Goal: Task Accomplishment & Management: Complete application form

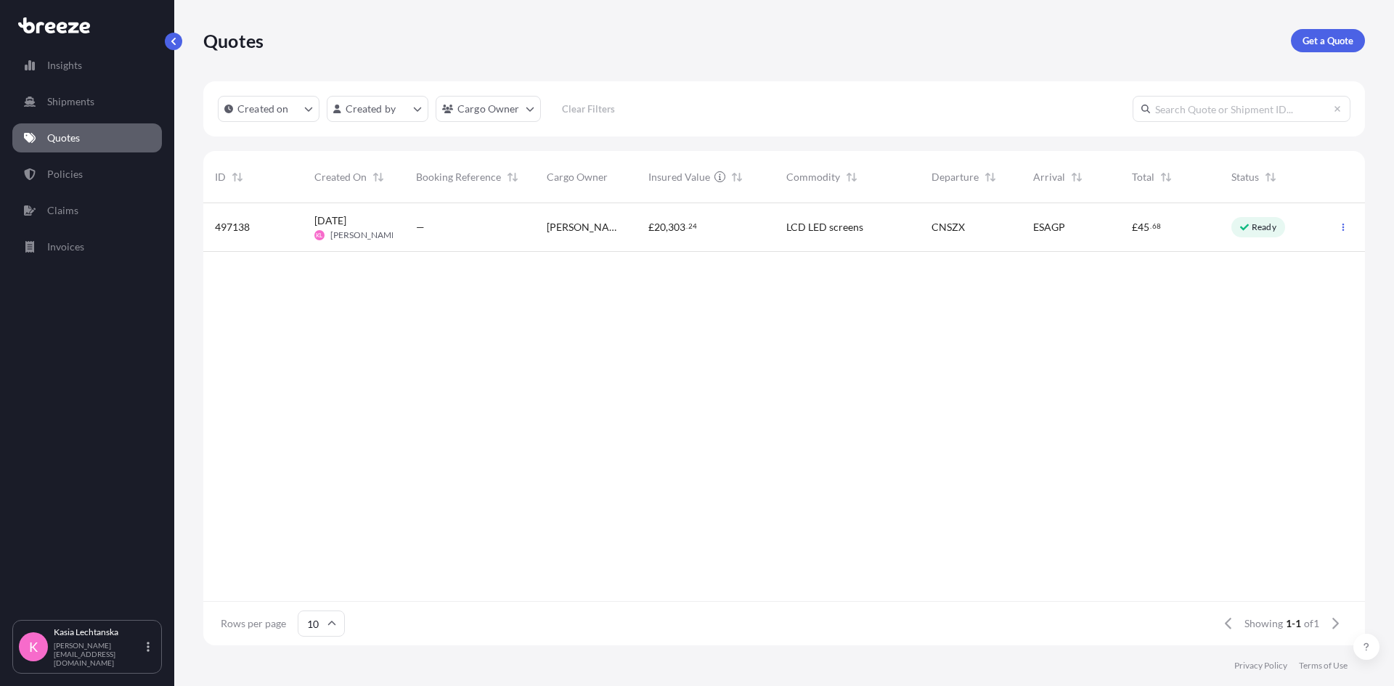
scroll to position [439, 1151]
click at [579, 221] on span "[PERSON_NAME]" at bounding box center [586, 227] width 78 height 15
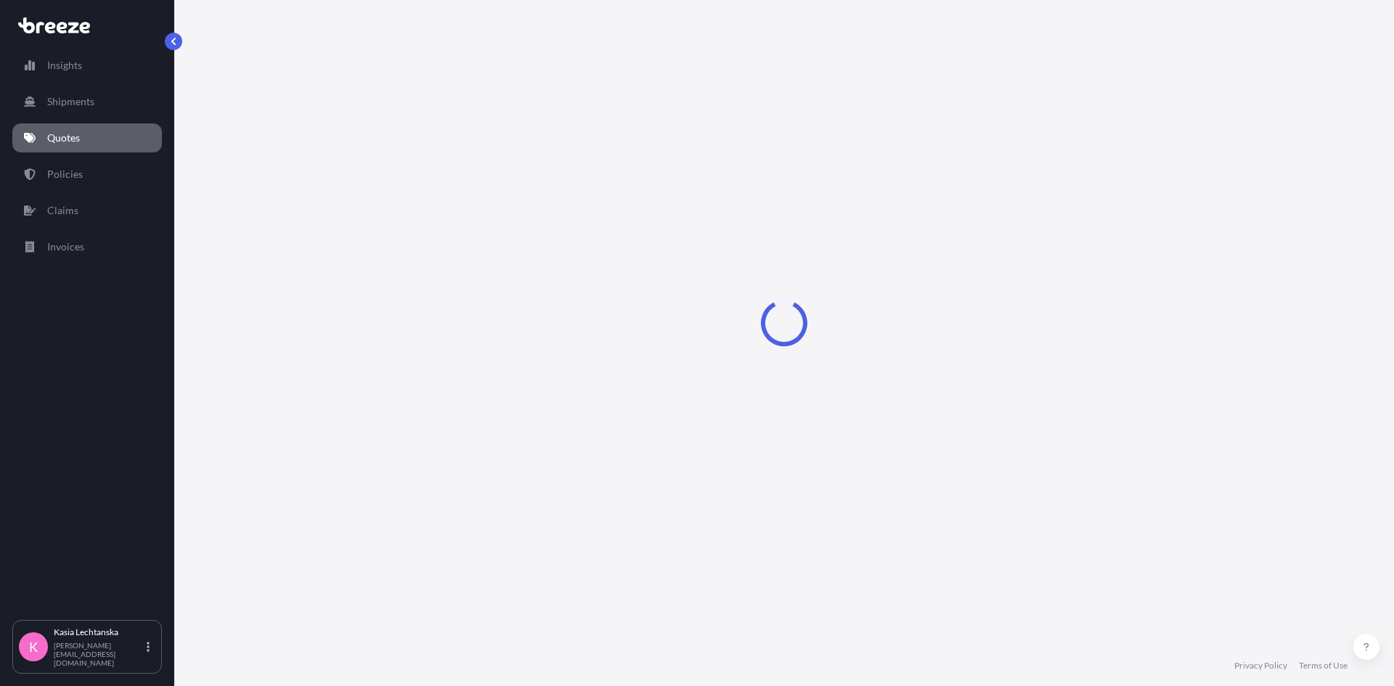
select select "Road"
select select "Air"
select select "Road"
select select "1"
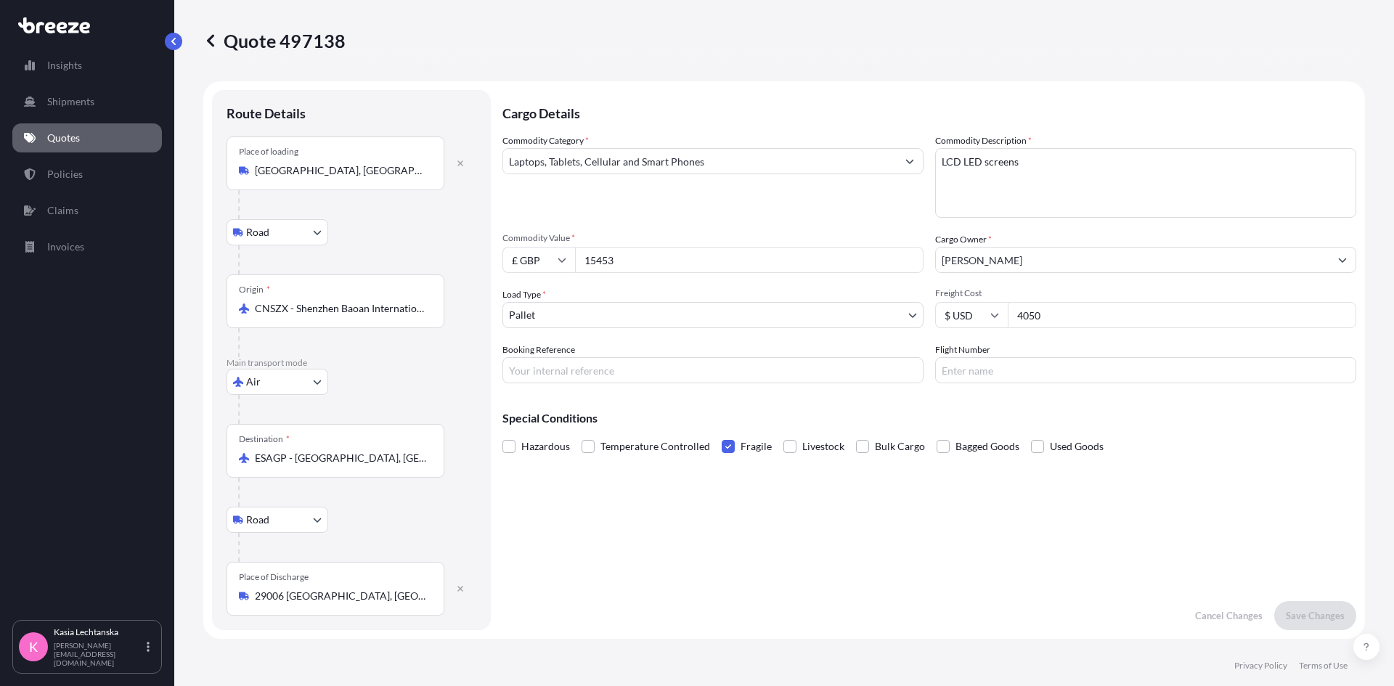
click at [737, 451] on label "Fragile" at bounding box center [747, 447] width 50 height 22
click at [722, 436] on input "Fragile" at bounding box center [722, 436] width 0 height 0
click at [1293, 612] on p "Save Changes" at bounding box center [1315, 616] width 59 height 15
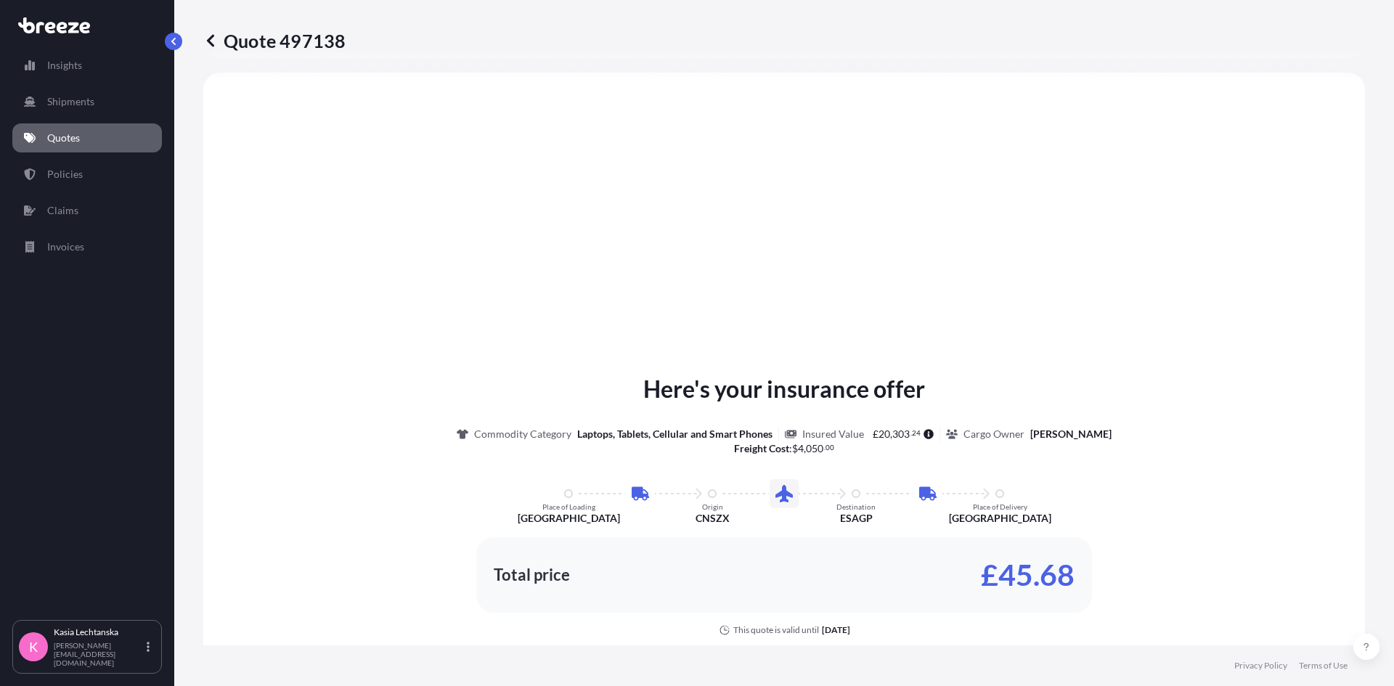
select select "Road"
select select "Air"
select select "Road"
select select "1"
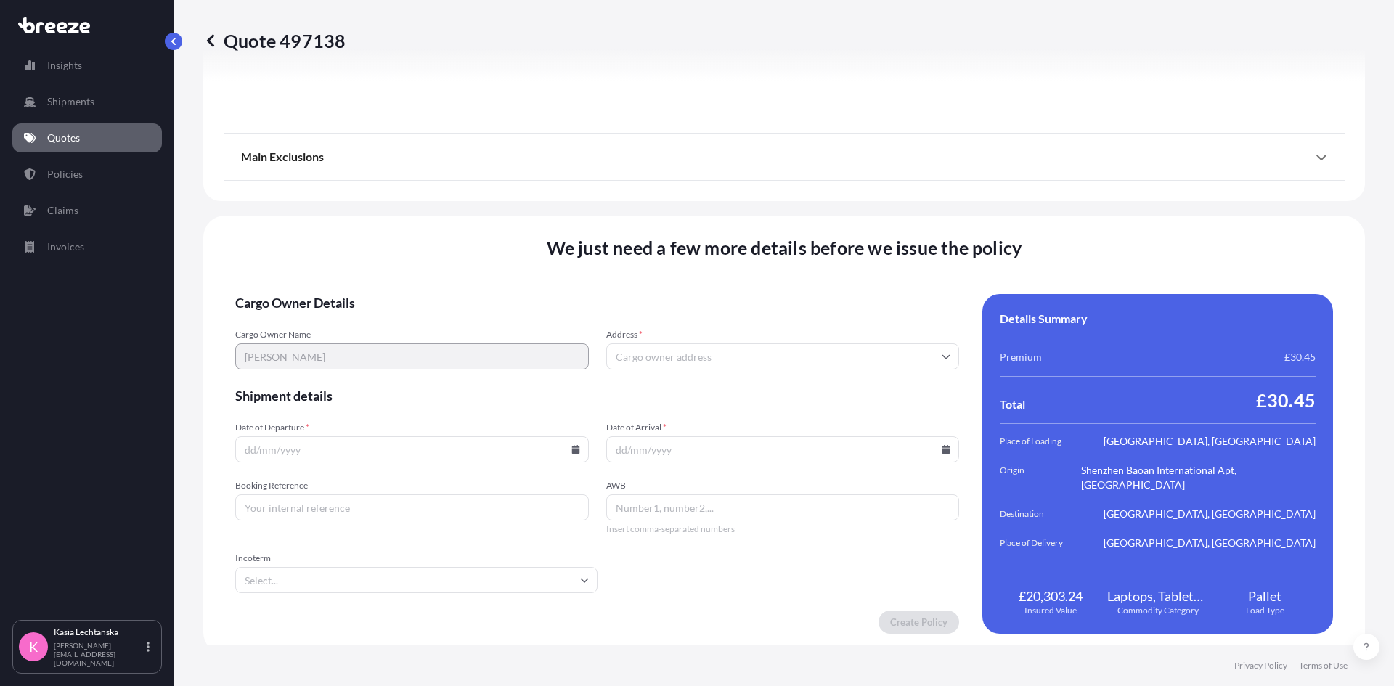
scroll to position [1906, 0]
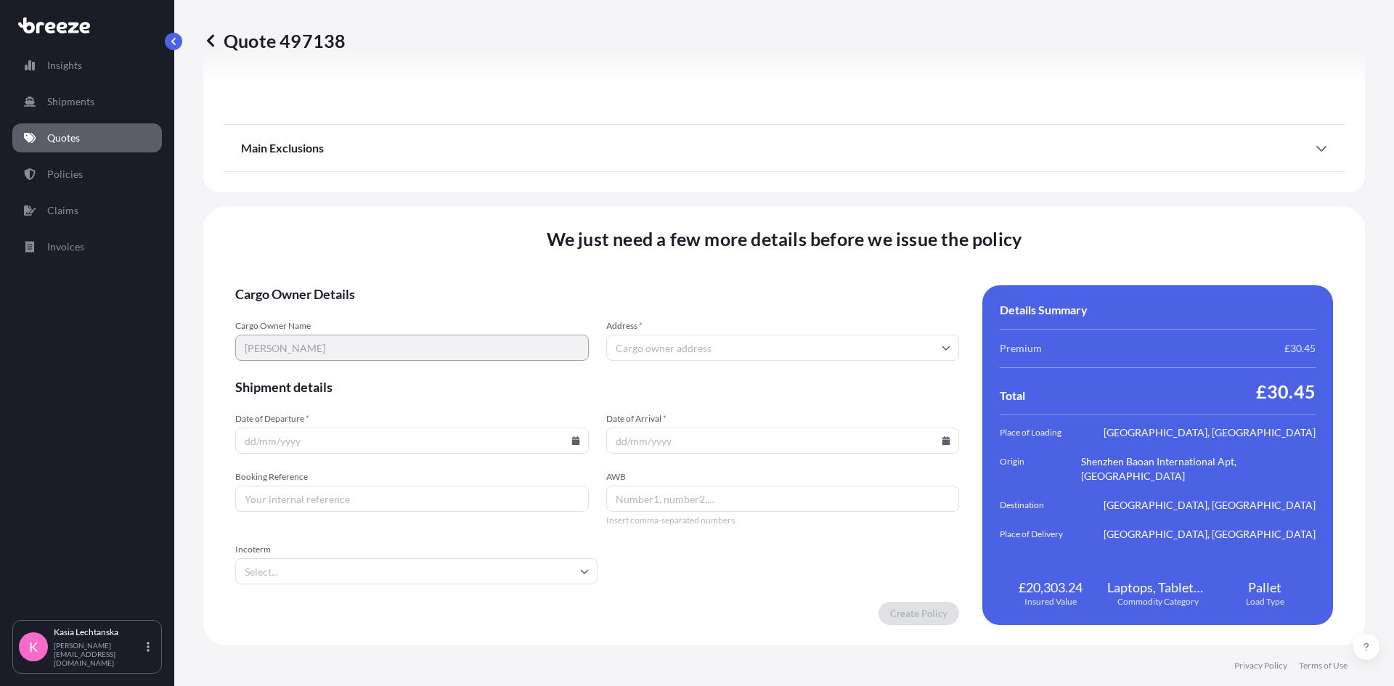
click at [725, 348] on input "Address *" at bounding box center [783, 348] width 354 height 26
click at [690, 340] on input "Address *" at bounding box center [783, 348] width 354 height 26
paste input "29006 [GEOGRAPHIC_DATA],"
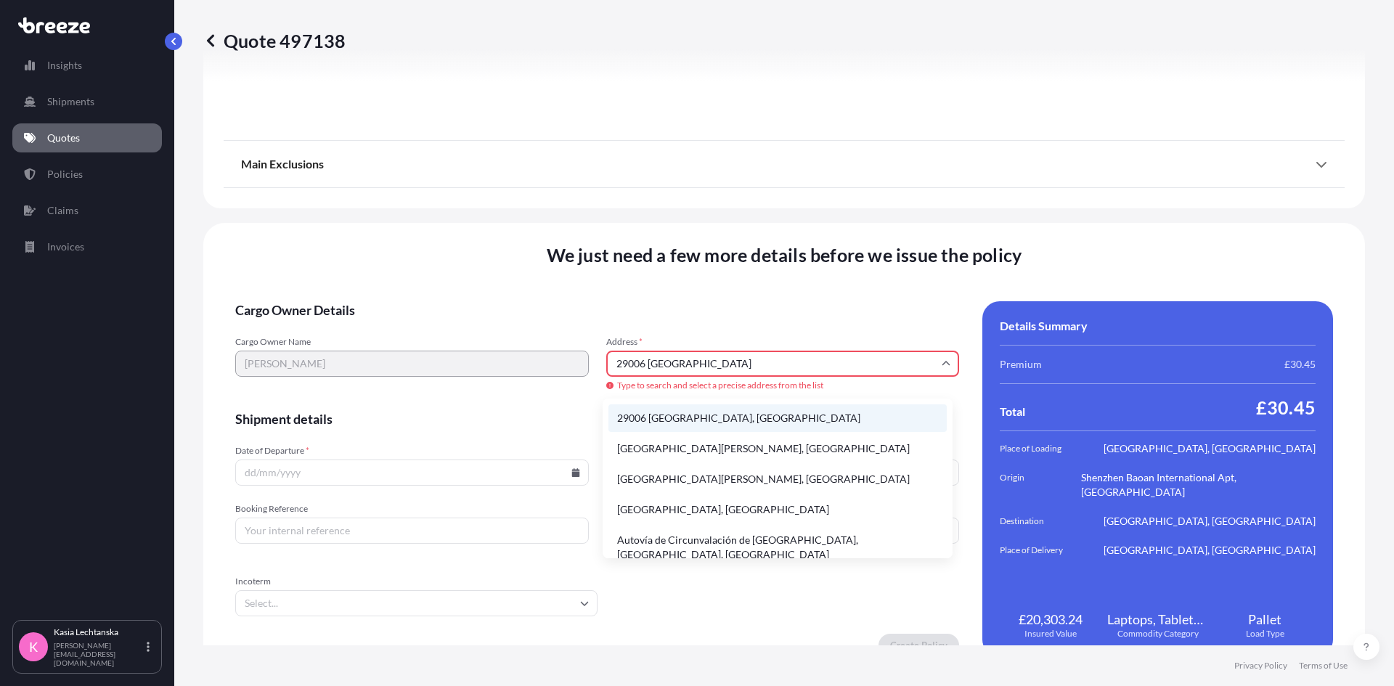
click at [719, 418] on li "29006 [GEOGRAPHIC_DATA], [GEOGRAPHIC_DATA]" at bounding box center [778, 418] width 338 height 28
type input "29006 [GEOGRAPHIC_DATA], [GEOGRAPHIC_DATA]"
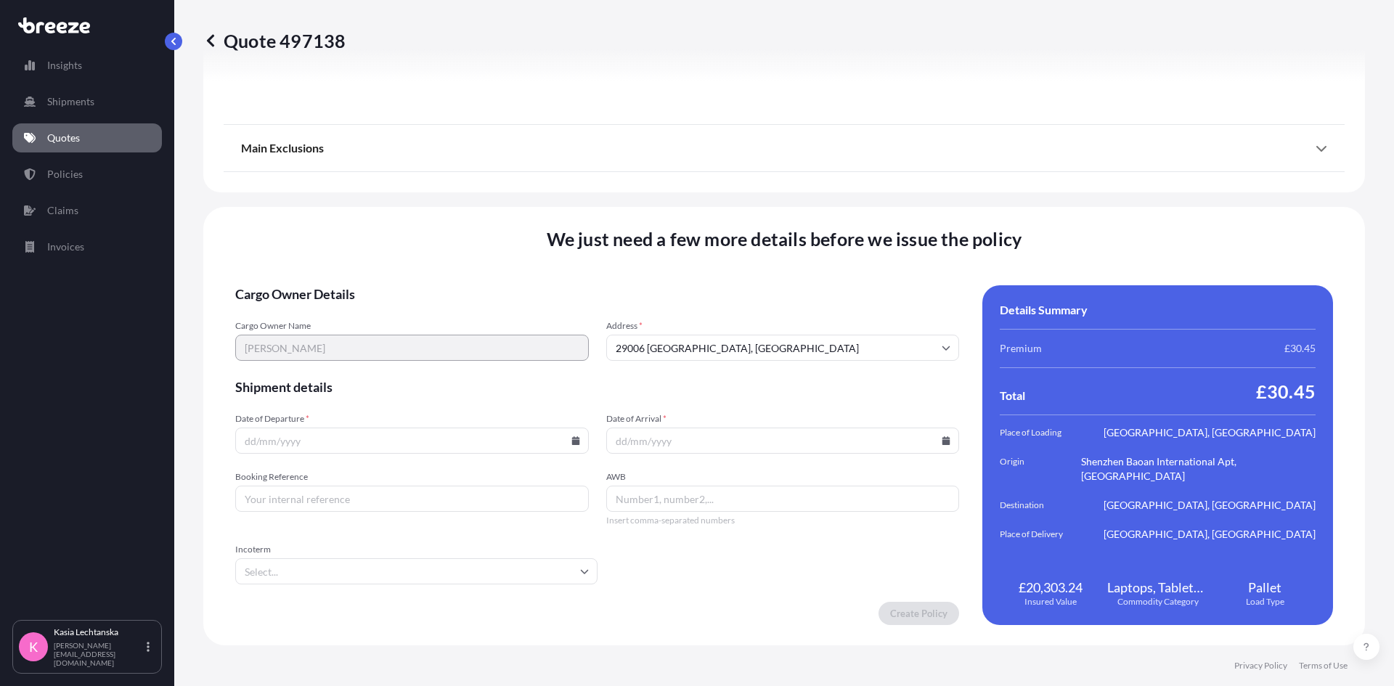
click at [417, 444] on input "Date of Departure *" at bounding box center [412, 441] width 354 height 26
click at [571, 440] on icon at bounding box center [575, 440] width 8 height 9
click at [404, 339] on button "21" at bounding box center [395, 333] width 23 height 23
type input "[DATE]"
click at [854, 441] on input "Date of Arrival *" at bounding box center [783, 441] width 354 height 26
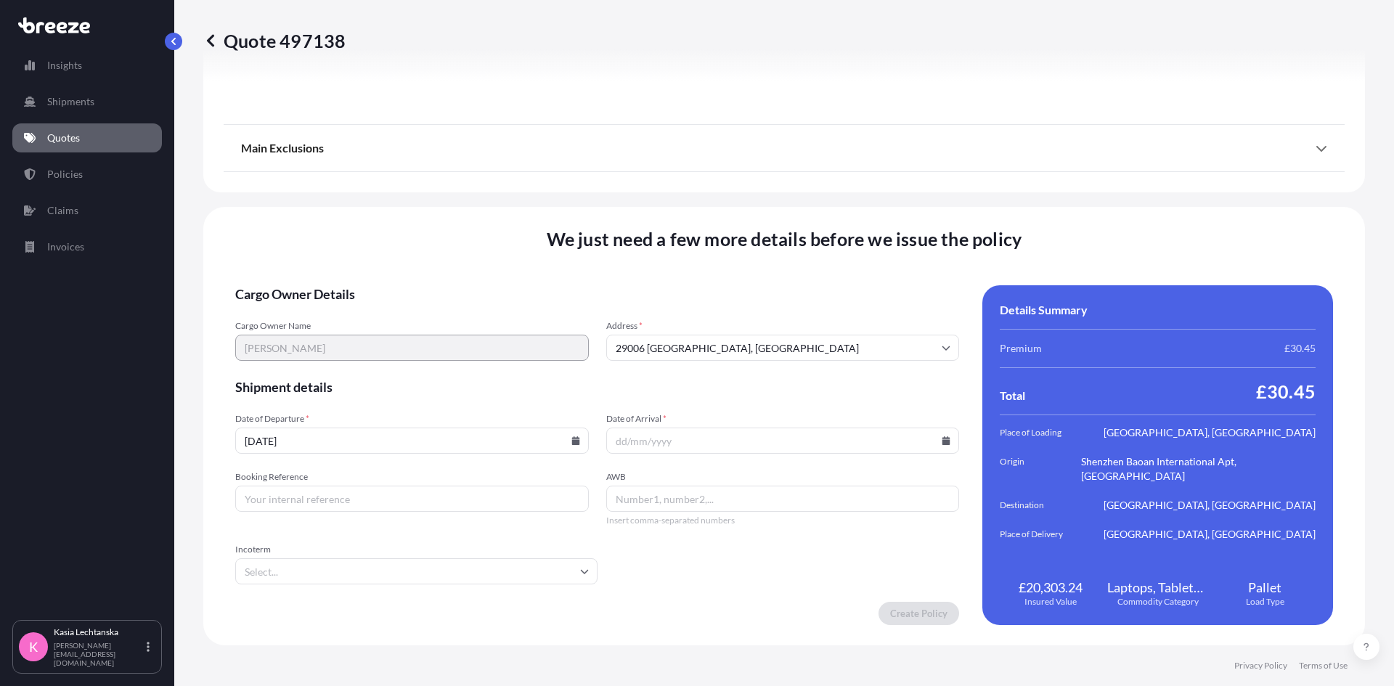
click at [943, 441] on icon at bounding box center [947, 440] width 8 height 9
click at [744, 368] on button "27" at bounding box center [734, 359] width 23 height 23
type input "[DATE]"
click at [340, 496] on input "Booking Reference" at bounding box center [412, 499] width 354 height 26
type input "PRU94881 44-15715 R1434"
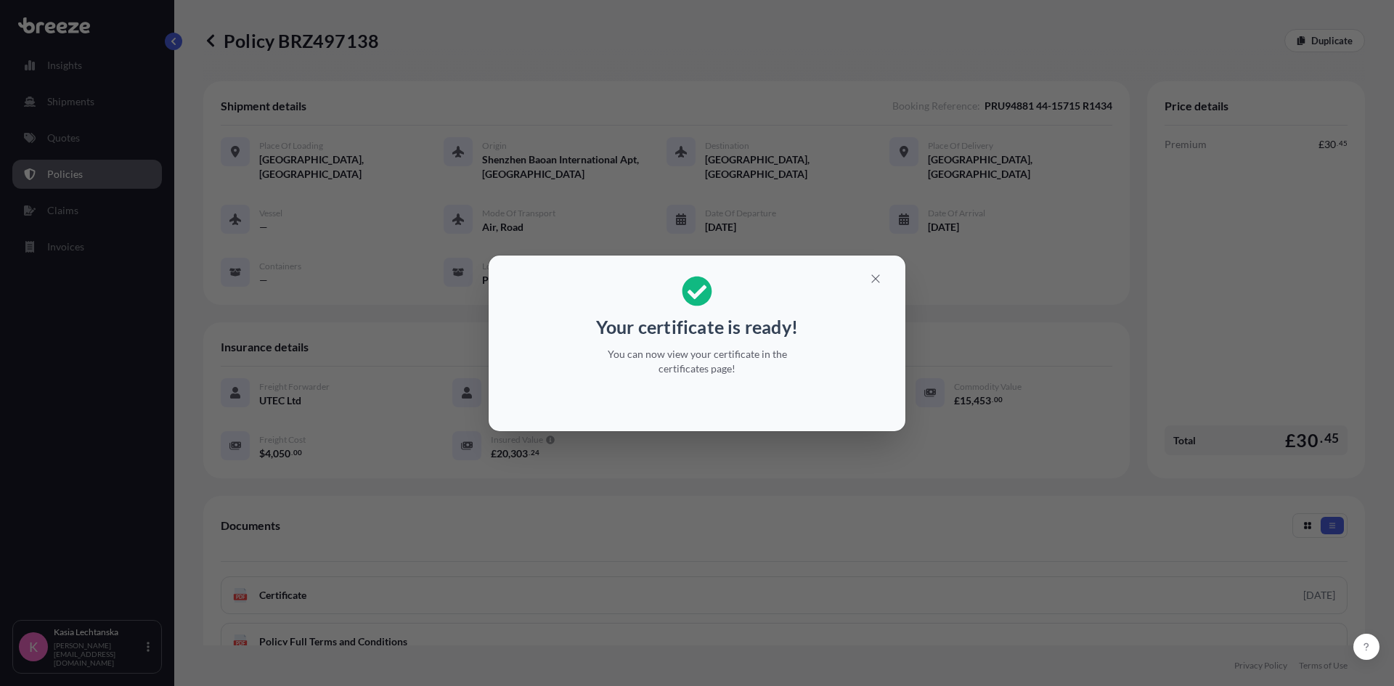
drag, startPoint x: 784, startPoint y: 374, endPoint x: 934, endPoint y: 412, distance: 154.5
click at [784, 374] on p "You can now view your certificate in the certificates page!" at bounding box center [697, 361] width 224 height 29
click at [874, 277] on icon "button" at bounding box center [875, 278] width 8 height 8
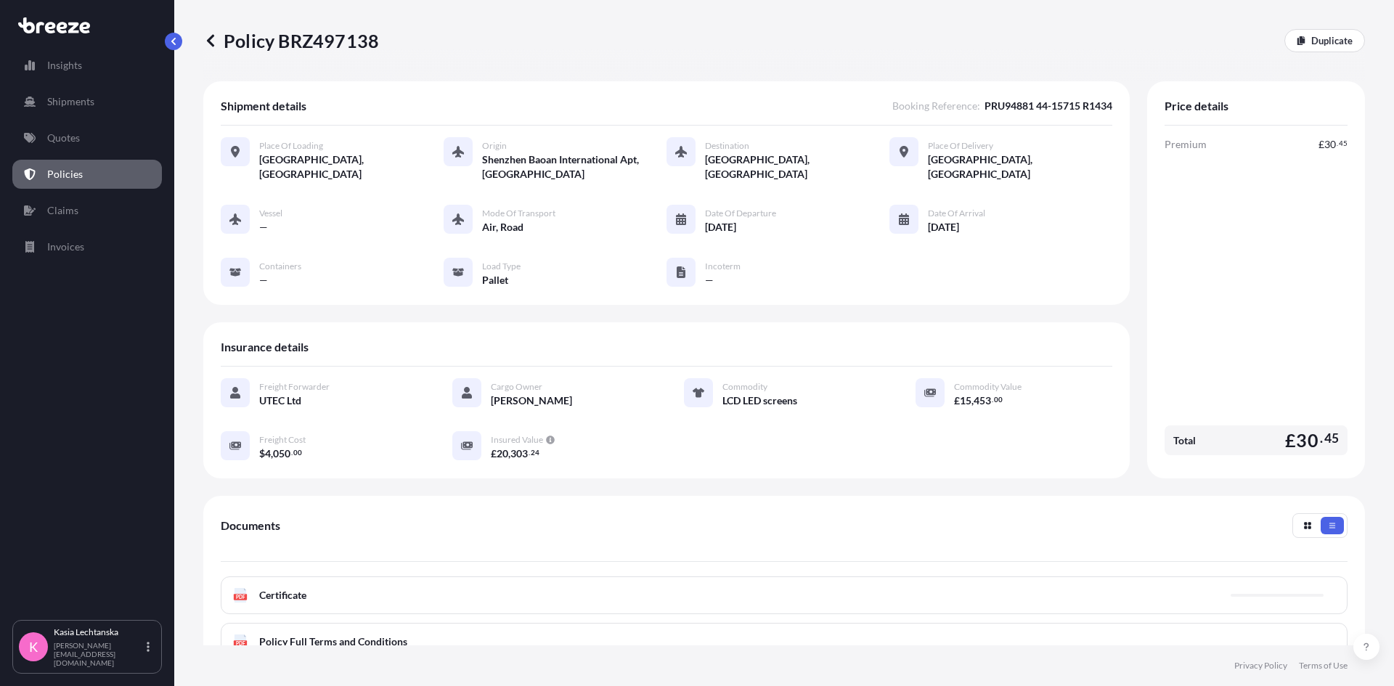
click at [99, 167] on link "Policies" at bounding box center [87, 174] width 150 height 29
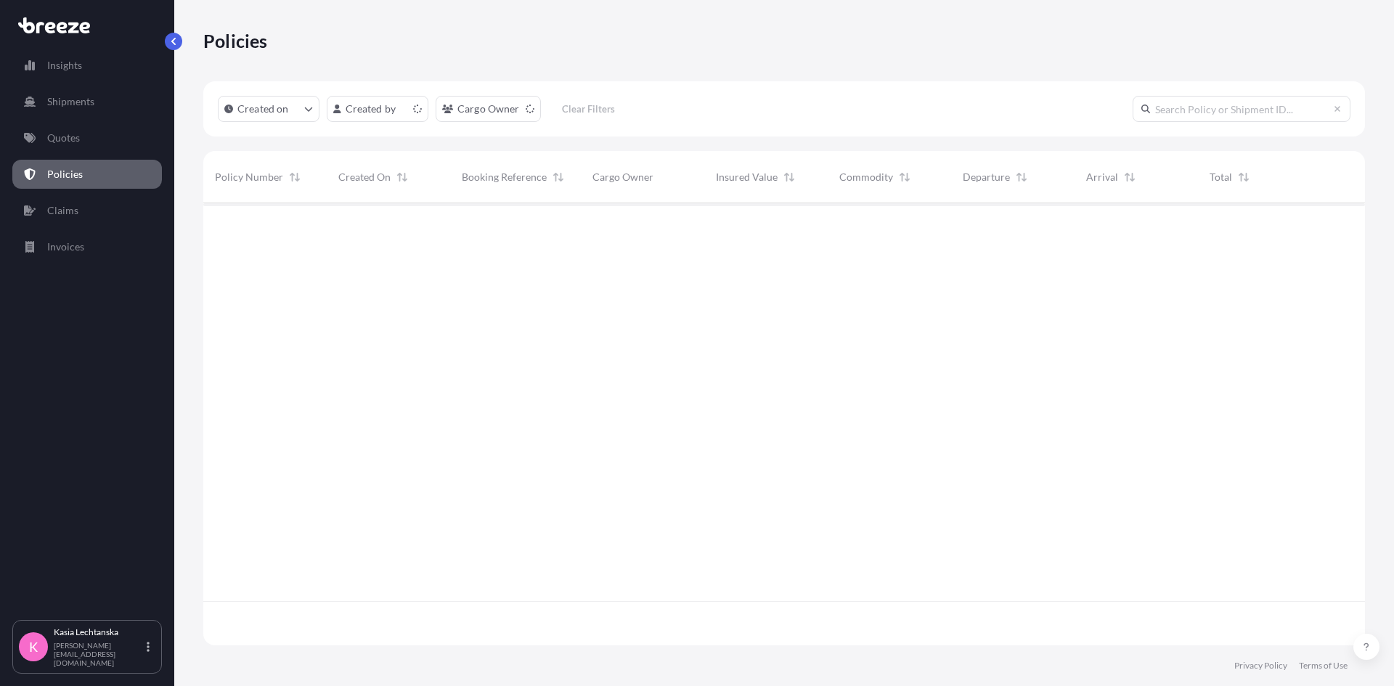
scroll to position [439, 1151]
